Goal: Task Accomplishment & Management: Use online tool/utility

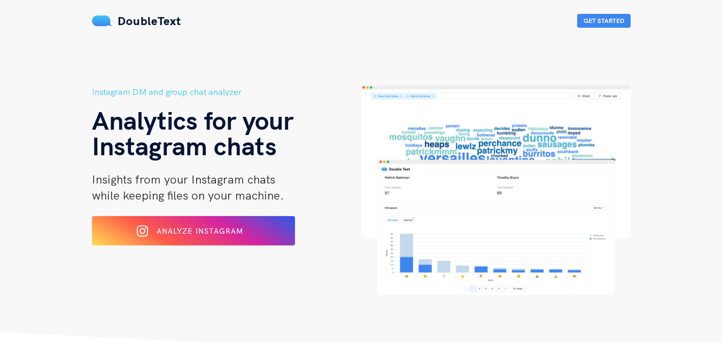
click at [149, 231] on div at bounding box center [147, 231] width 9 height 17
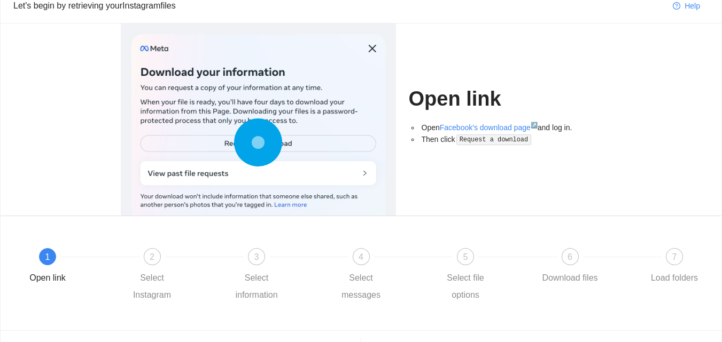
scroll to position [106, 0]
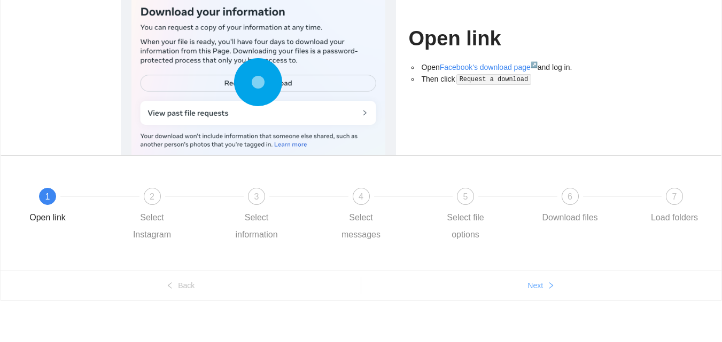
click at [552, 293] on button "Next" at bounding box center [541, 285] width 361 height 17
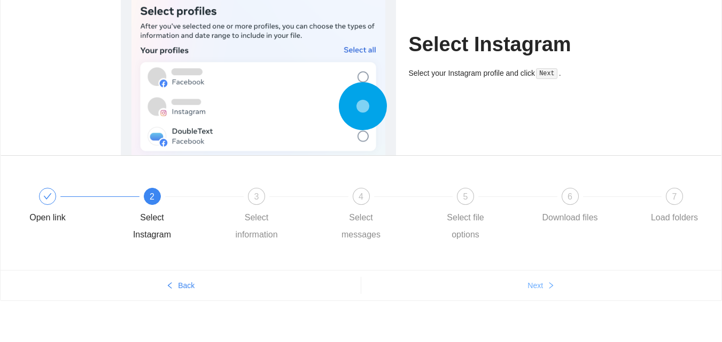
click at [552, 293] on button "Next" at bounding box center [541, 285] width 361 height 17
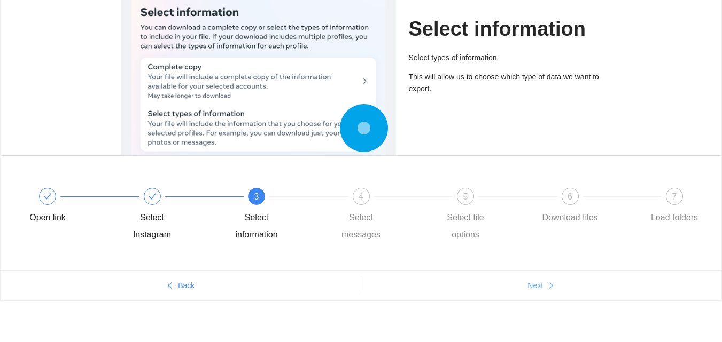
click at [552, 293] on button "Next" at bounding box center [541, 285] width 361 height 17
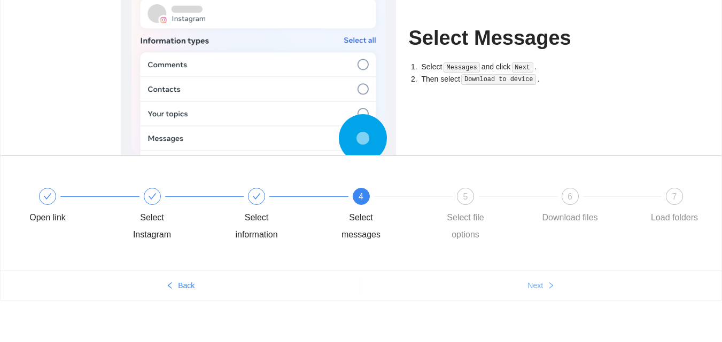
click at [552, 293] on button "Next" at bounding box center [541, 285] width 361 height 17
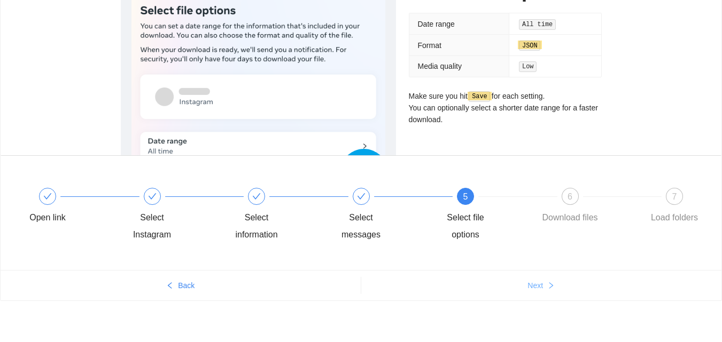
click at [552, 293] on button "Next" at bounding box center [541, 285] width 361 height 17
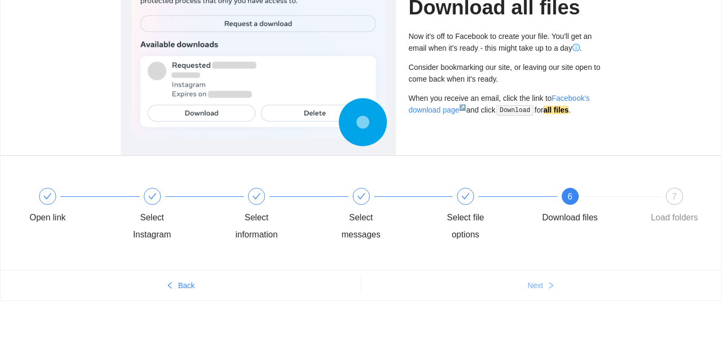
click at [552, 293] on button "Next" at bounding box center [541, 285] width 361 height 17
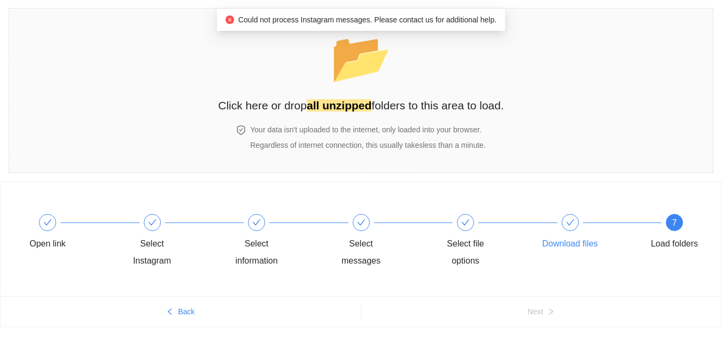
scroll to position [61, 0]
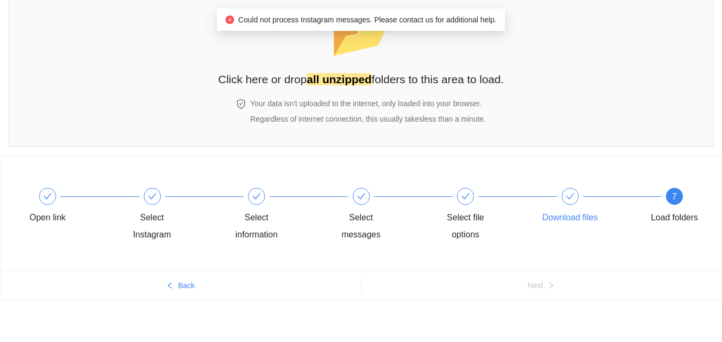
click at [564, 201] on div at bounding box center [569, 196] width 17 height 17
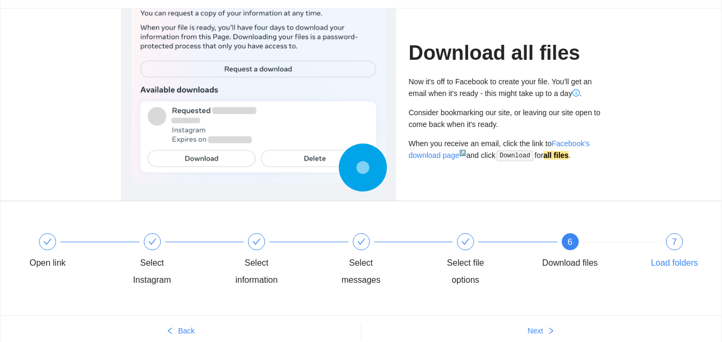
click at [666, 247] on div "7 Load folders" at bounding box center [674, 252] width 62 height 38
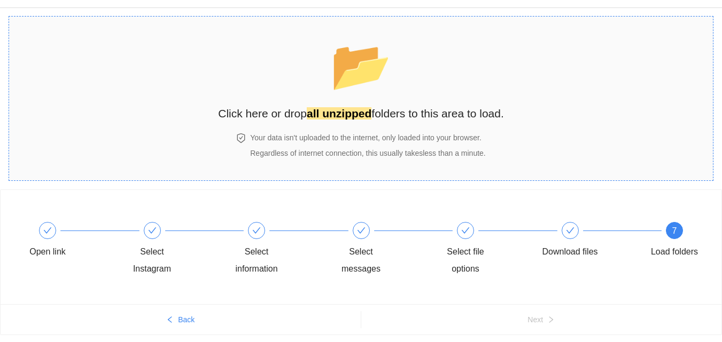
scroll to position [7, 0]
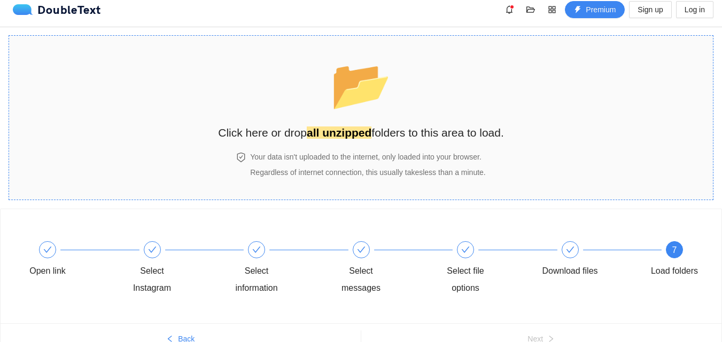
click at [324, 127] on strong "all unzipped" at bounding box center [339, 133] width 65 height 12
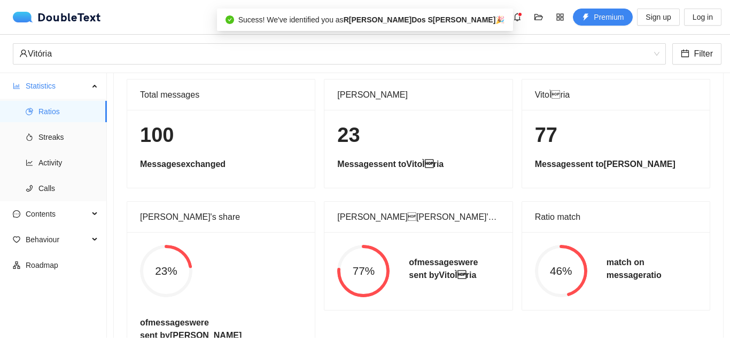
scroll to position [57, 0]
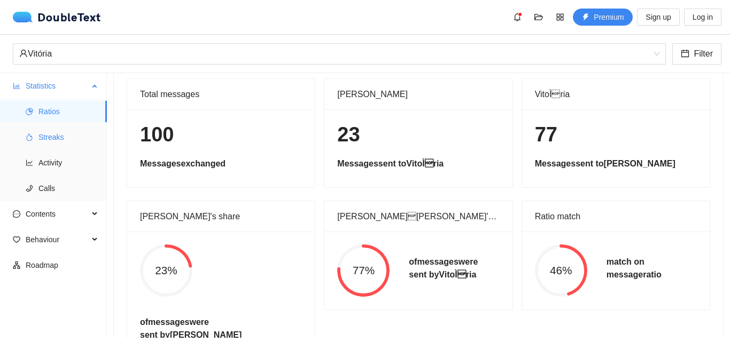
click at [73, 132] on span "Streaks" at bounding box center [68, 137] width 60 height 21
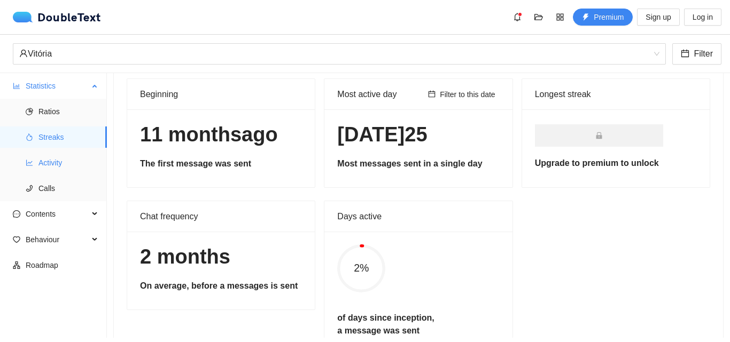
click at [64, 154] on span "Activity" at bounding box center [68, 162] width 60 height 21
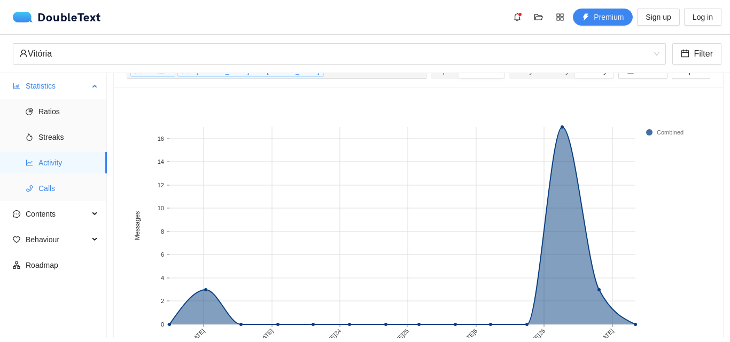
click at [58, 188] on span "Calls" at bounding box center [68, 188] width 60 height 21
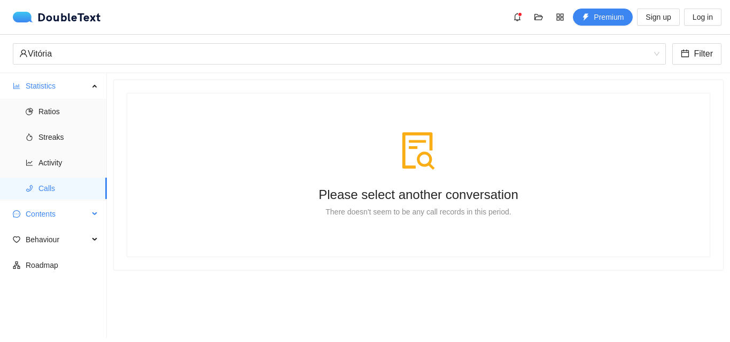
click at [66, 209] on span "Contents" at bounding box center [57, 214] width 63 height 21
click at [66, 235] on span "Word Cloud" at bounding box center [68, 239] width 60 height 21
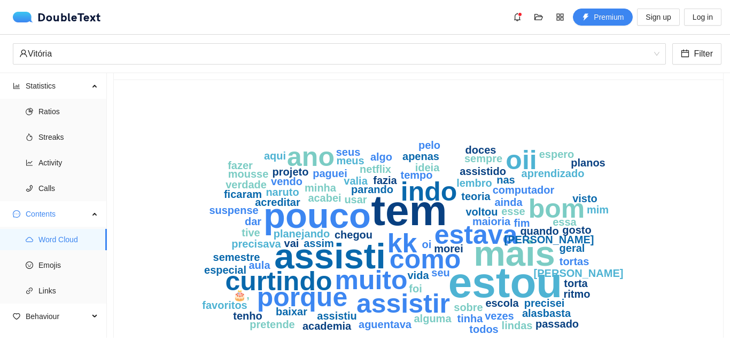
scroll to position [53, 0]
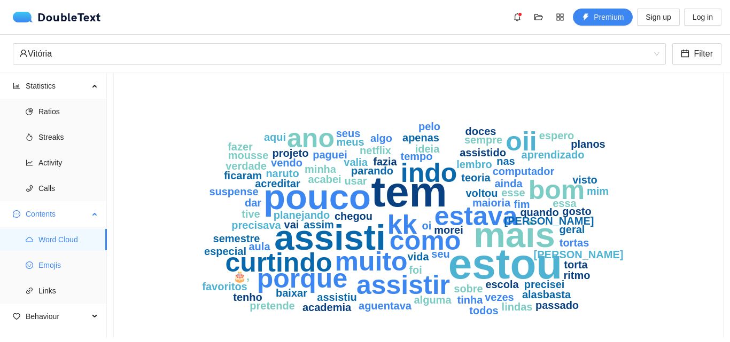
click at [57, 267] on span "Emojis" at bounding box center [68, 265] width 60 height 21
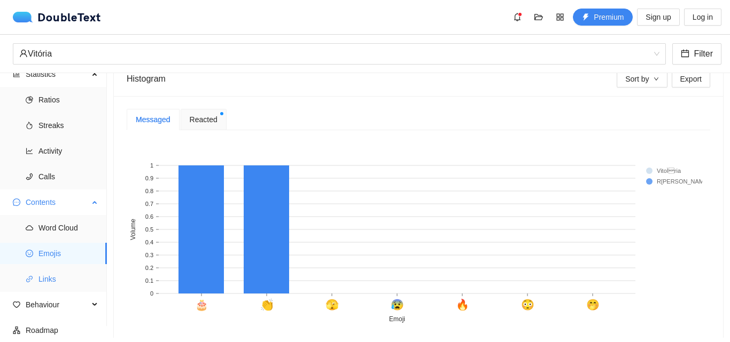
scroll to position [15, 0]
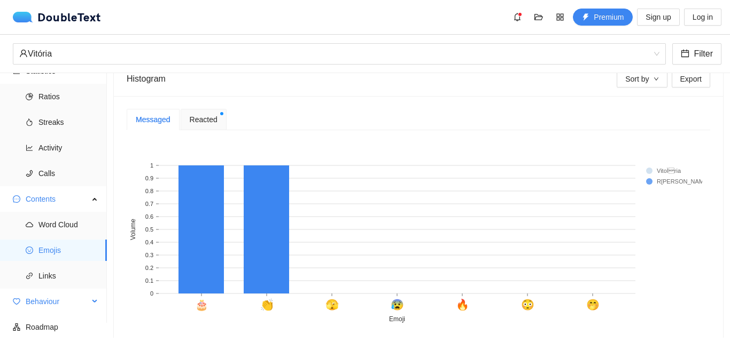
click at [53, 305] on span "Behaviour" at bounding box center [57, 301] width 63 height 21
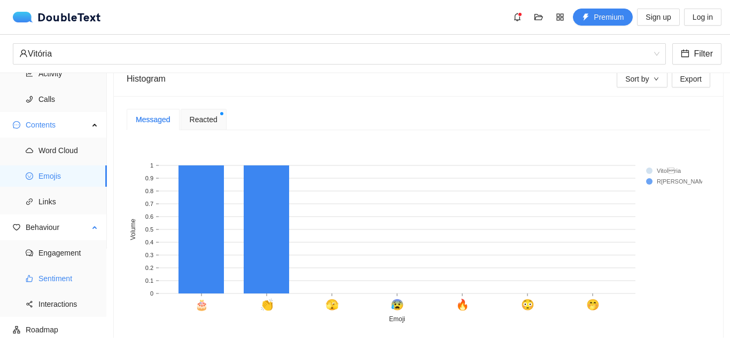
scroll to position [92, 0]
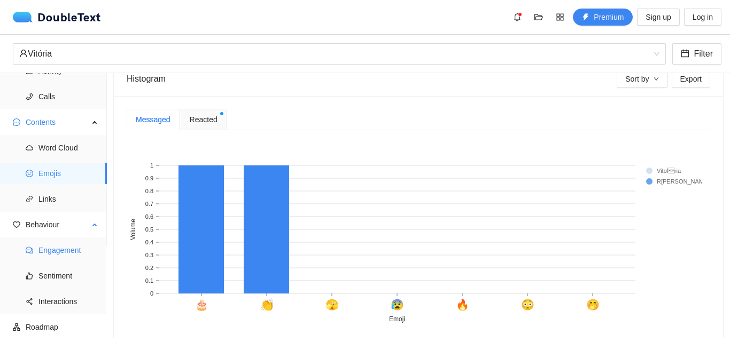
click at [59, 253] on span "Engagement" at bounding box center [68, 250] width 60 height 21
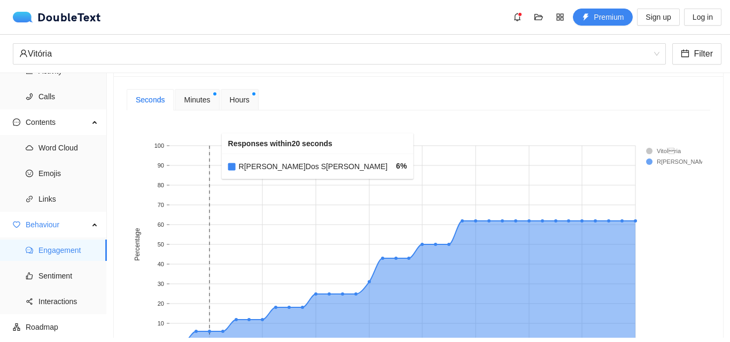
scroll to position [374, 0]
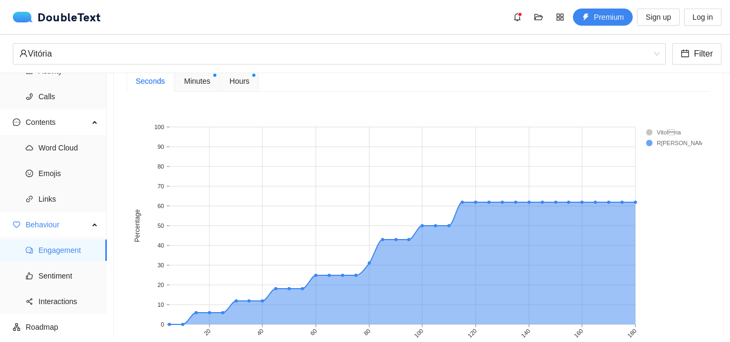
click at [203, 88] on div "Minutes" at bounding box center [197, 81] width 44 height 21
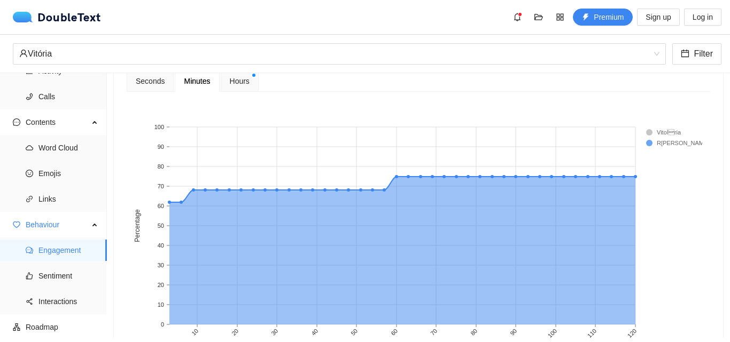
click at [236, 88] on div "Hours" at bounding box center [240, 81] width 38 height 21
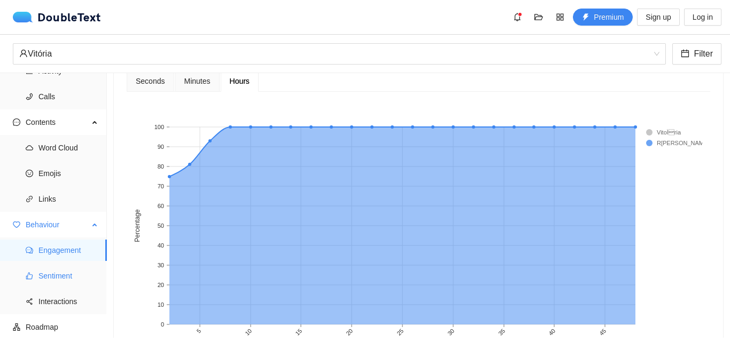
click at [73, 283] on span "Sentiment" at bounding box center [68, 276] width 60 height 21
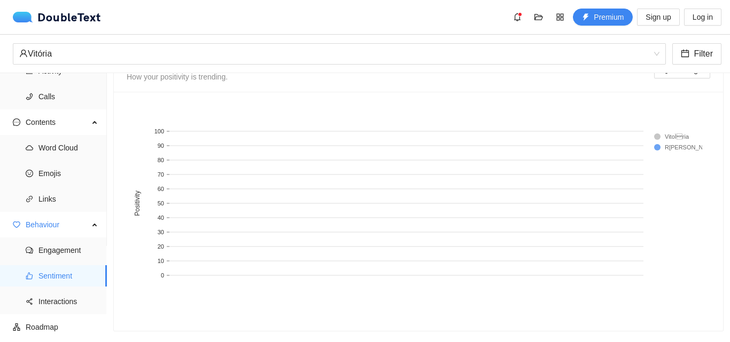
scroll to position [624, 0]
click at [43, 300] on span "Interactions" at bounding box center [68, 301] width 60 height 21
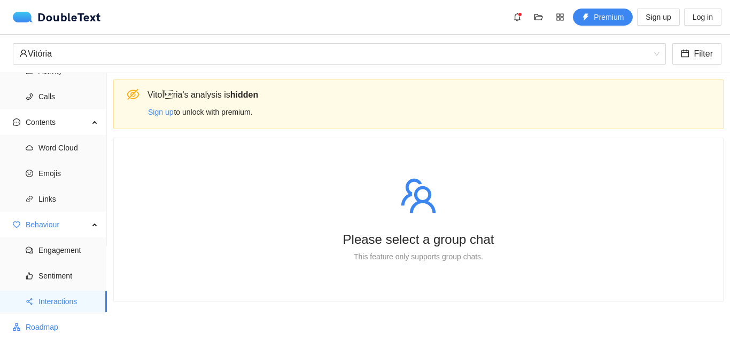
click at [53, 324] on span "Roadmap" at bounding box center [62, 327] width 73 height 21
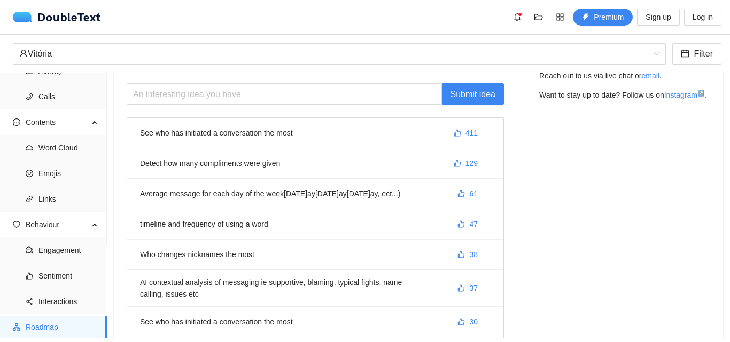
scroll to position [107, 0]
